Goal: Find specific page/section: Find specific page/section

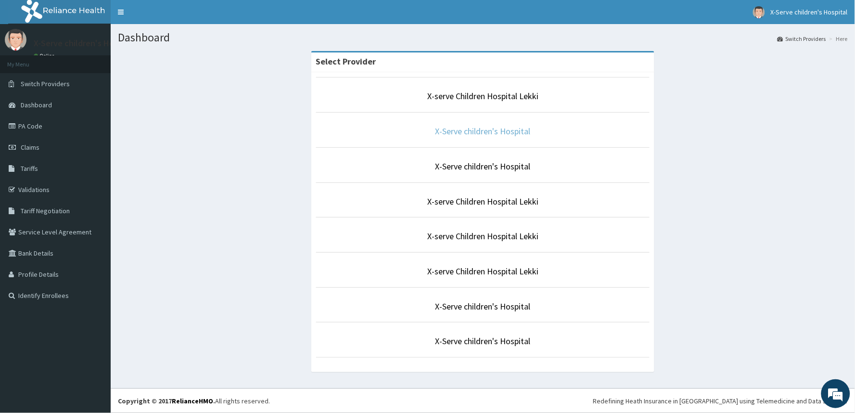
click at [490, 136] on link "X-Serve children's Hospital" at bounding box center [483, 131] width 95 height 11
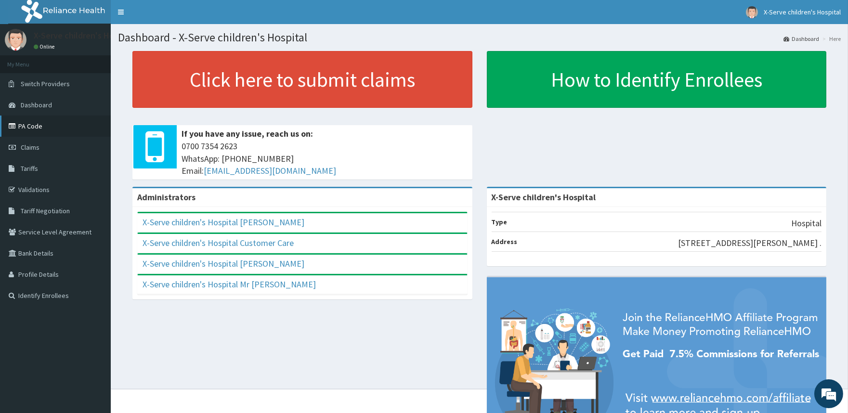
click at [25, 124] on link "PA Code" at bounding box center [55, 126] width 111 height 21
